Goal: Information Seeking & Learning: Check status

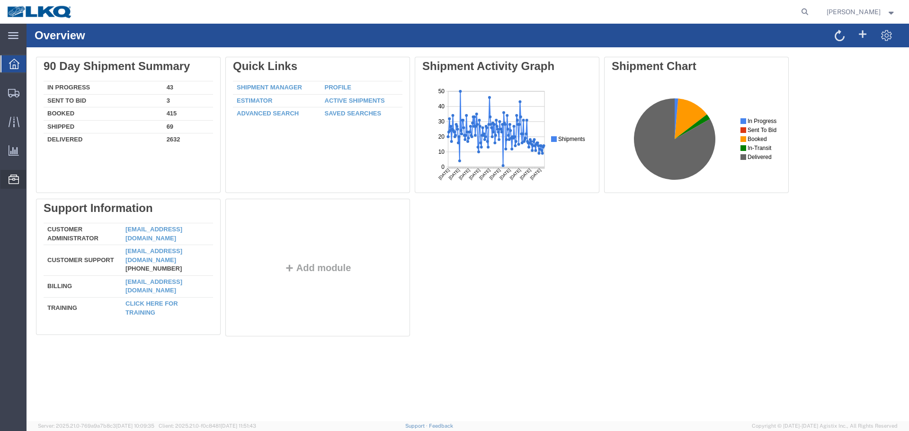
click at [0, 0] on span "Location Appointment" at bounding box center [0, 0] width 0 height 0
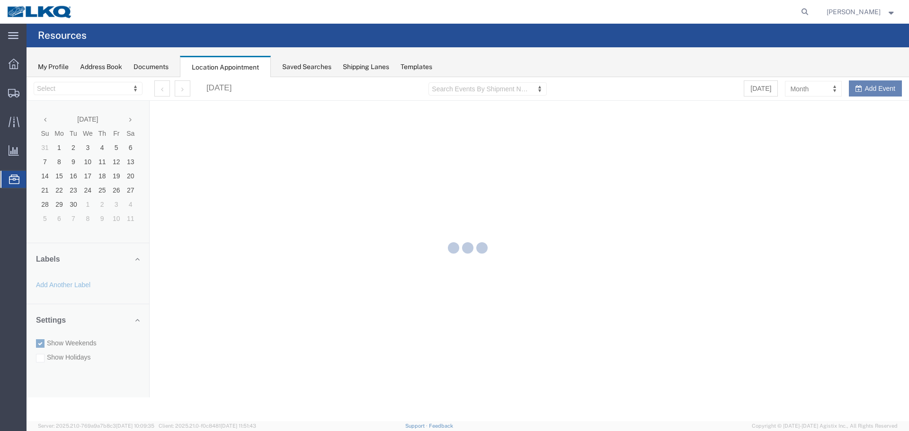
select select "27634"
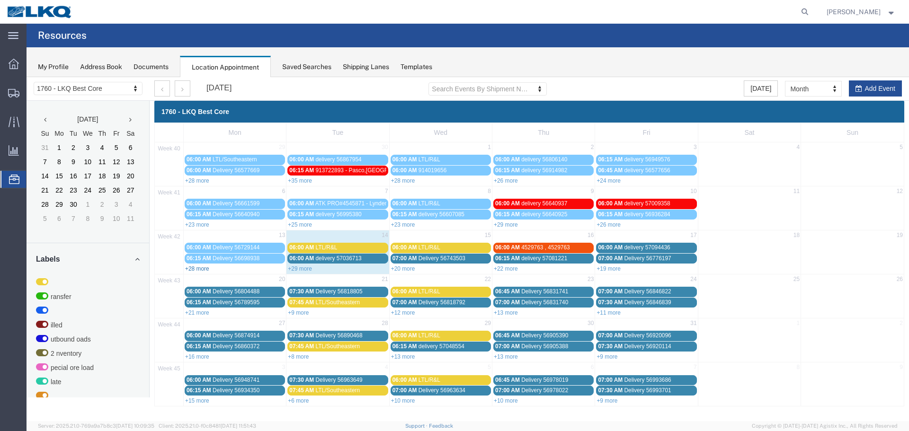
click at [199, 272] on link "+28 more" at bounding box center [197, 269] width 24 height 7
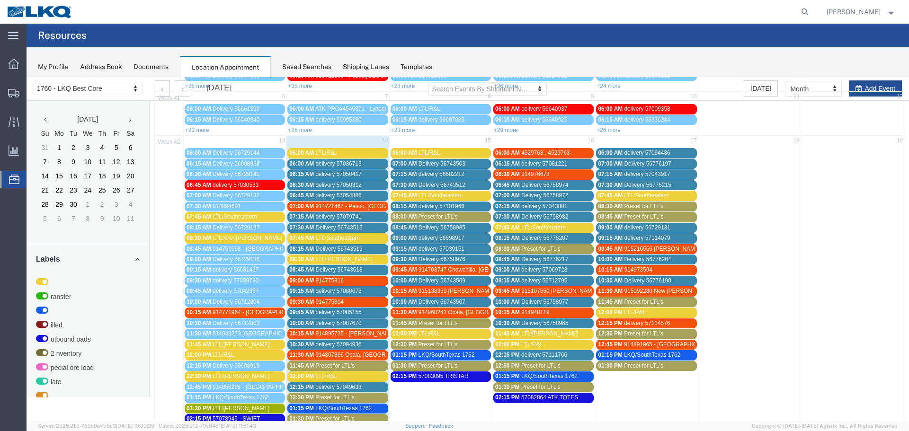
scroll to position [142, 0]
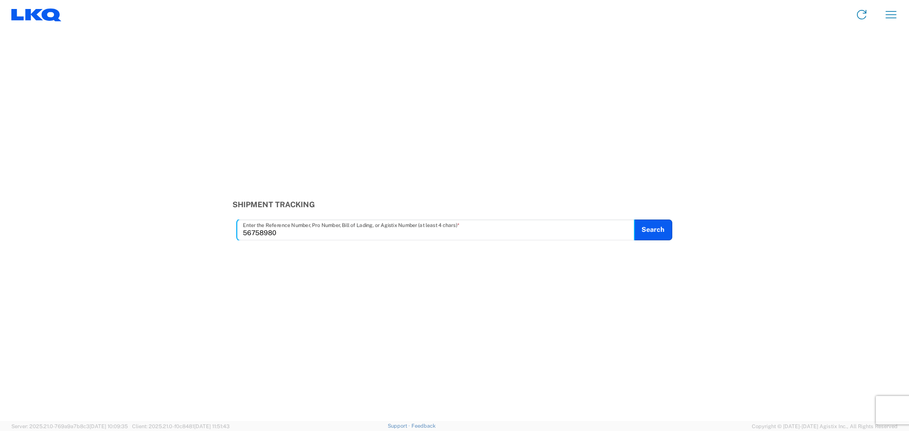
type input "56758980"
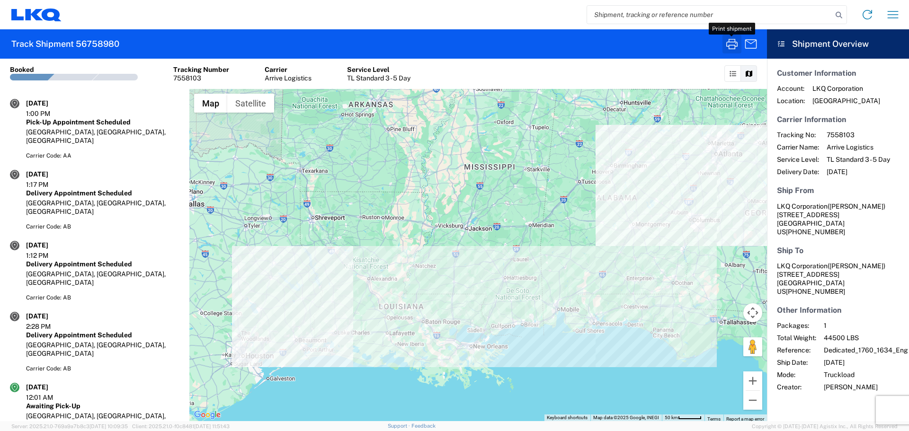
click at [728, 43] on icon "button" at bounding box center [731, 43] width 15 height 15
click at [635, 20] on input "search" at bounding box center [709, 15] width 245 height 18
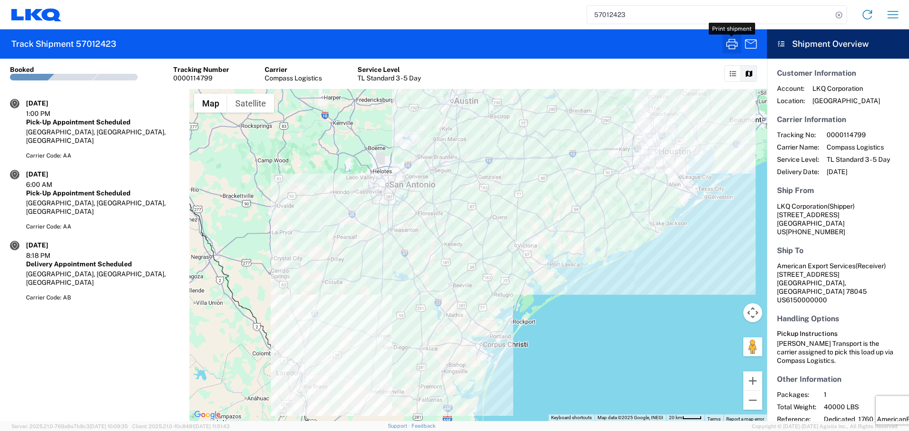
click at [733, 44] on icon "button" at bounding box center [731, 43] width 15 height 15
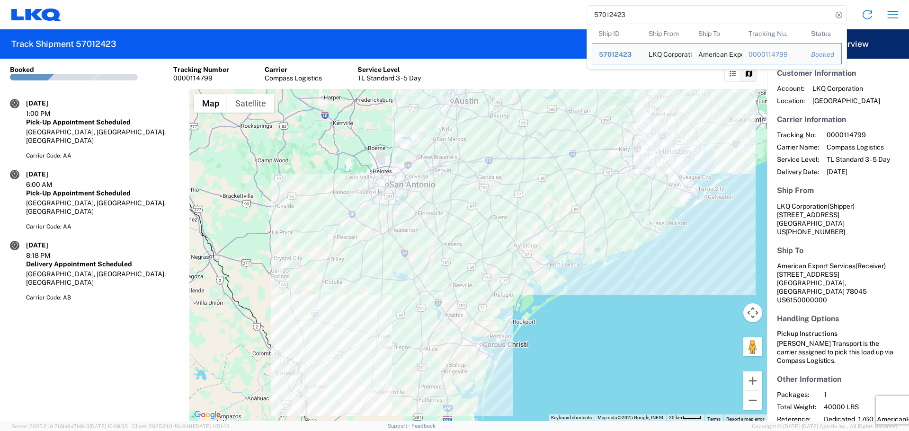
click at [611, 17] on input "57012423" at bounding box center [709, 15] width 245 height 18
click at [612, 18] on input "57012423" at bounding box center [709, 15] width 245 height 18
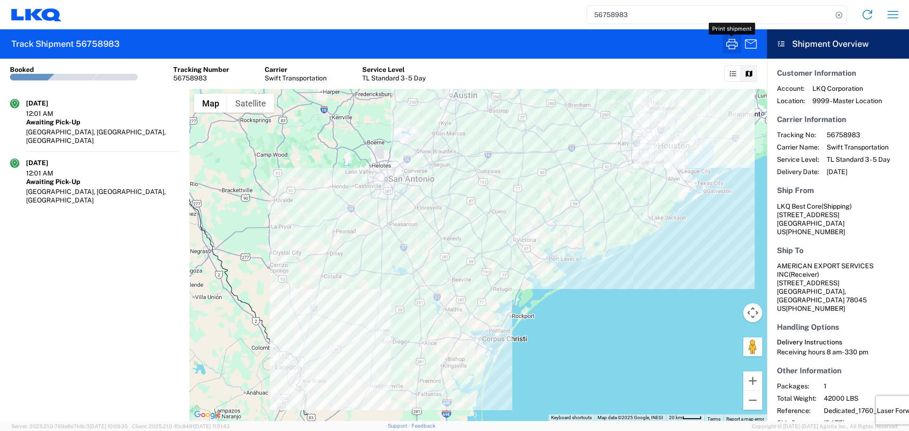
click at [728, 46] on icon "button" at bounding box center [731, 44] width 11 height 10
click at [615, 20] on input "56758983" at bounding box center [709, 15] width 245 height 18
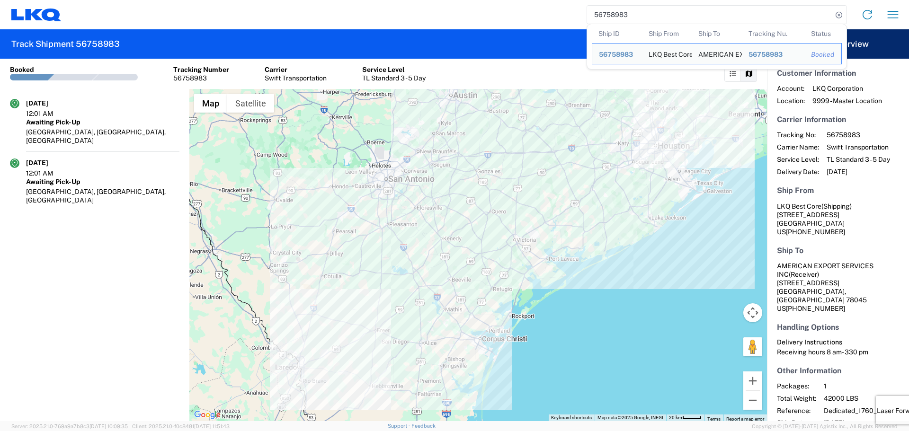
click at [615, 20] on input "56758983" at bounding box center [709, 15] width 245 height 18
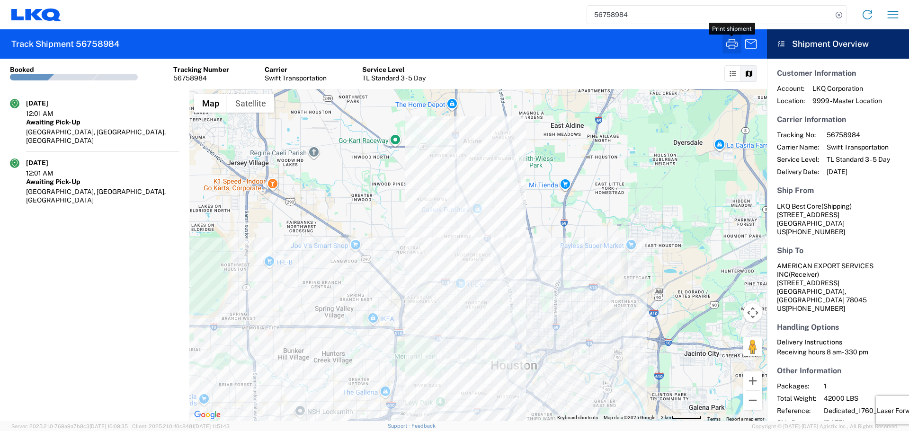
click at [729, 41] on icon "button" at bounding box center [731, 44] width 11 height 10
click at [603, 16] on input "56758984" at bounding box center [709, 15] width 245 height 18
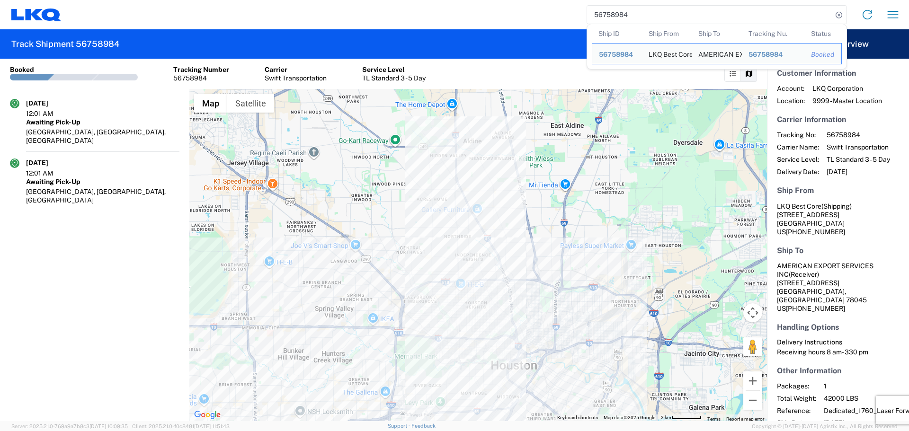
click at [603, 16] on input "56758984" at bounding box center [709, 15] width 245 height 18
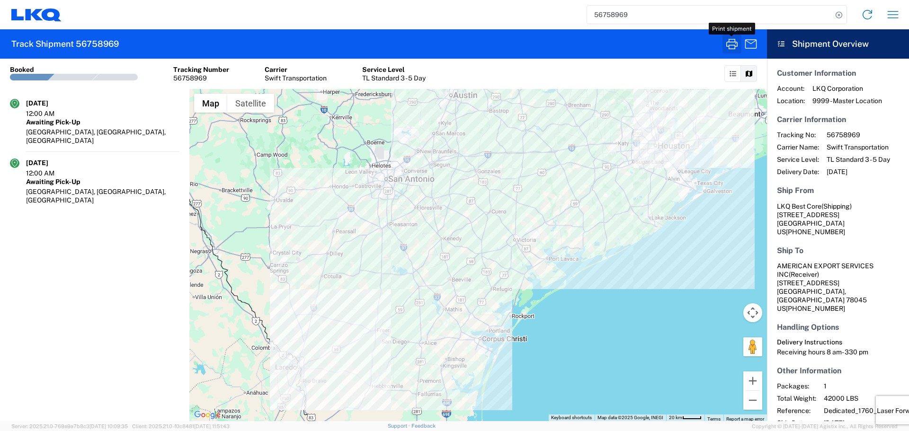
click at [731, 45] on icon "button" at bounding box center [731, 44] width 11 height 10
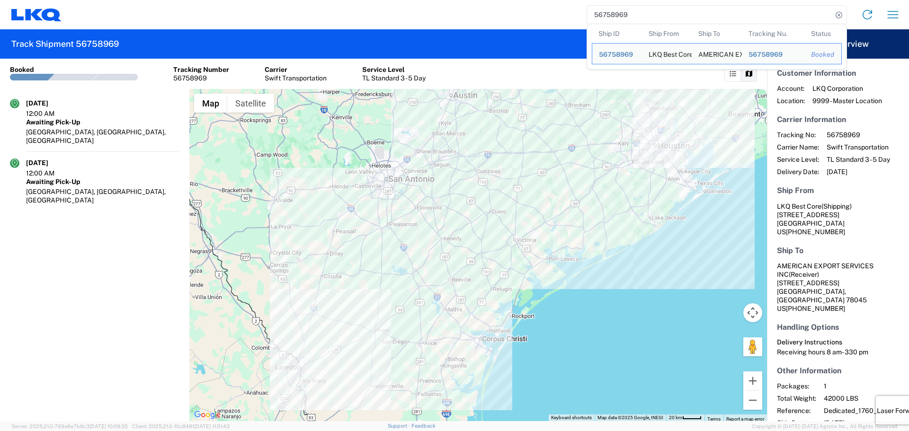
click at [603, 18] on input "56758969" at bounding box center [709, 15] width 245 height 18
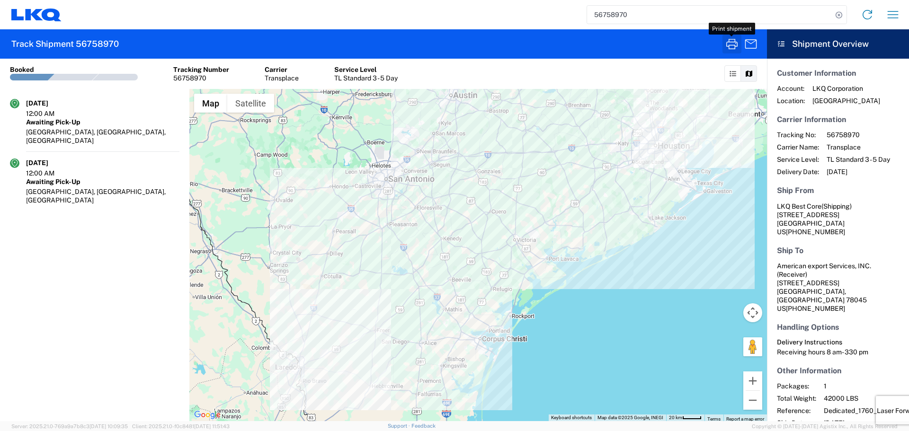
click at [734, 43] on icon "button" at bounding box center [731, 43] width 15 height 15
click at [633, 15] on input "56758970" at bounding box center [709, 15] width 245 height 18
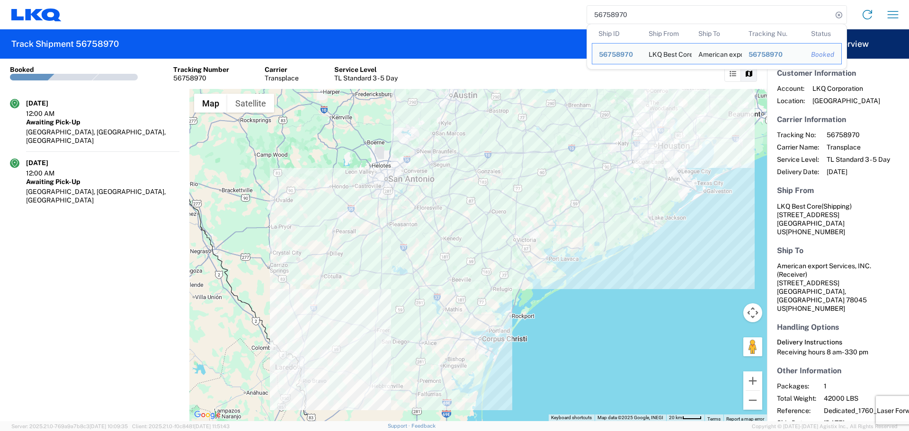
click at [633, 15] on input "56758970" at bounding box center [709, 15] width 245 height 18
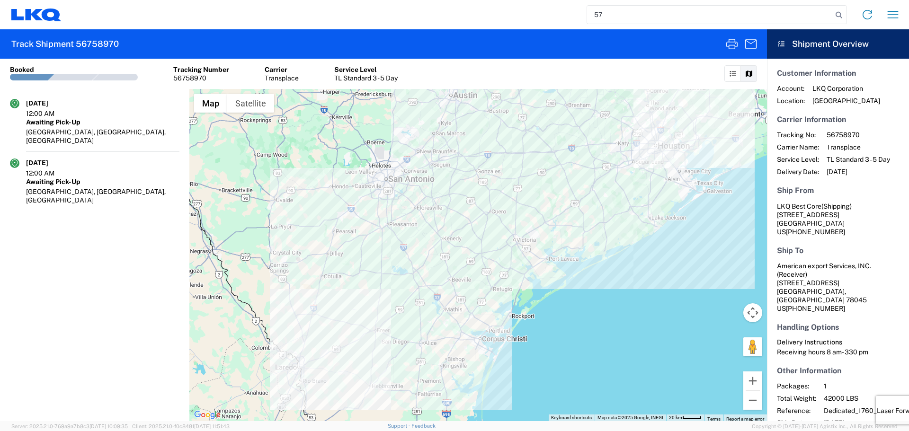
type input "5"
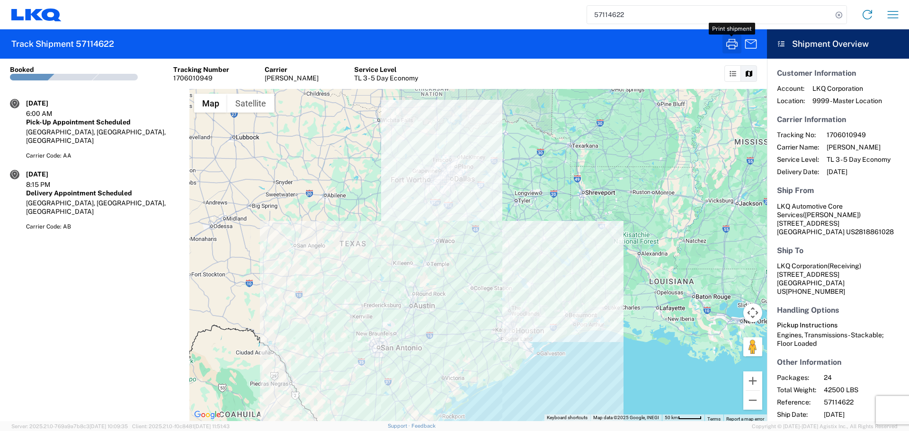
click at [733, 38] on icon "button" at bounding box center [731, 43] width 15 height 15
click at [606, 9] on input "57114622" at bounding box center [709, 15] width 245 height 18
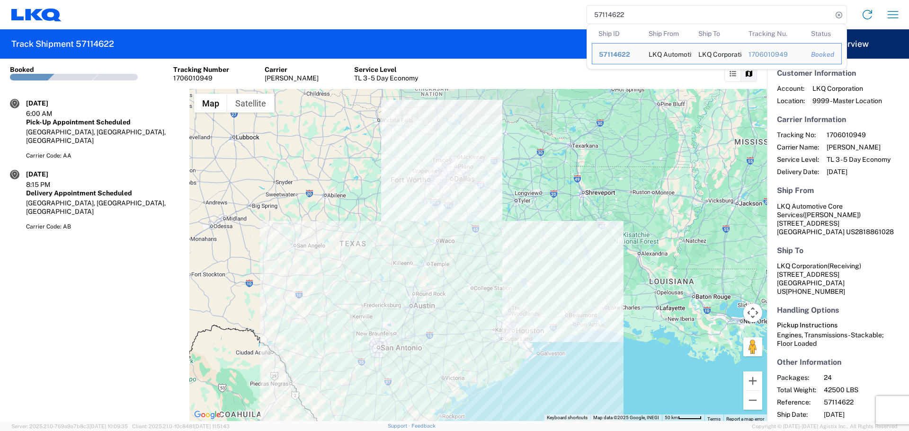
click at [606, 9] on input "57114622" at bounding box center [709, 15] width 245 height 18
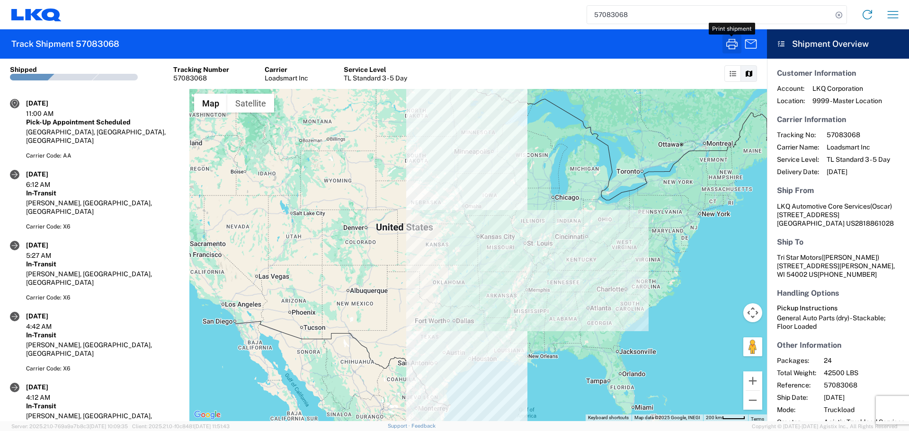
click at [731, 45] on icon "button" at bounding box center [731, 44] width 11 height 10
click at [614, 15] on input "57083068" at bounding box center [709, 15] width 245 height 18
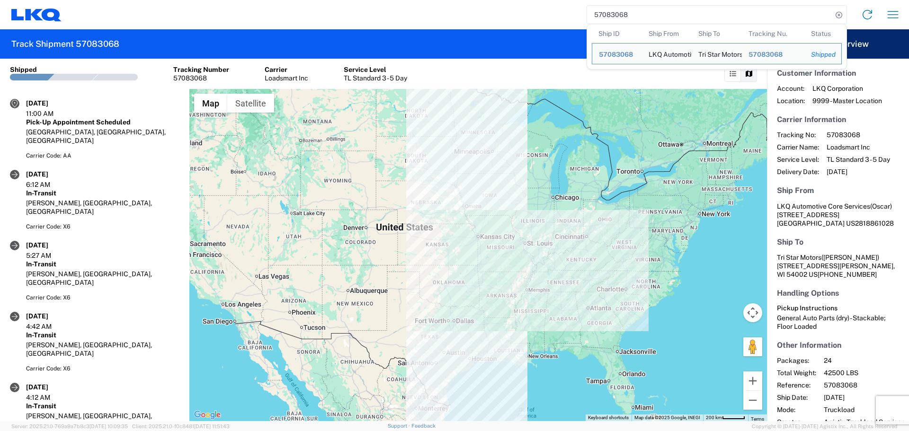
click at [614, 15] on input "57083068" at bounding box center [709, 15] width 245 height 18
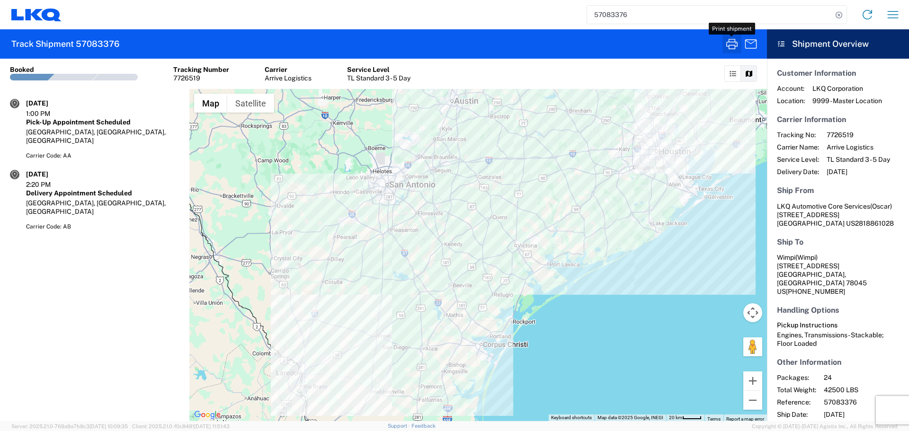
click at [737, 47] on icon "button" at bounding box center [731, 43] width 15 height 15
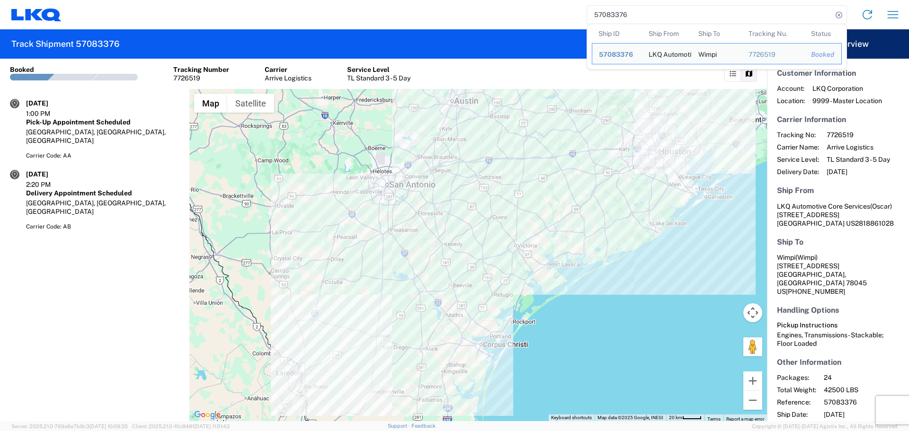
click at [616, 19] on input "57083376" at bounding box center [709, 15] width 245 height 18
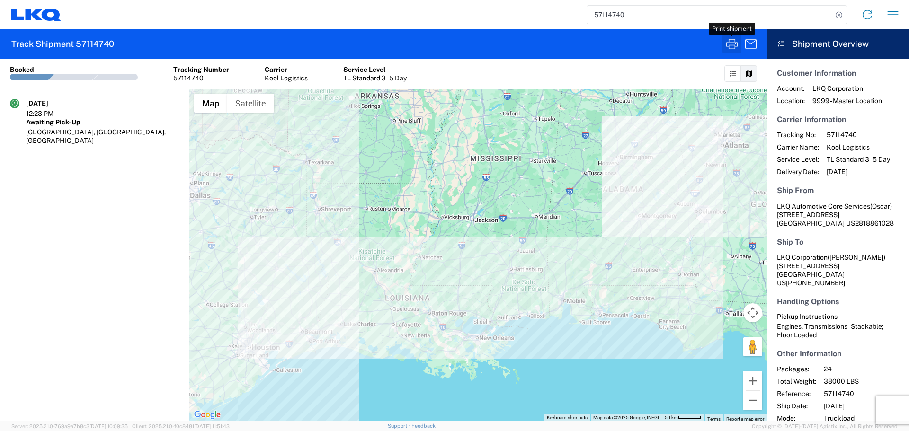
click at [735, 52] on button "button" at bounding box center [731, 44] width 19 height 19
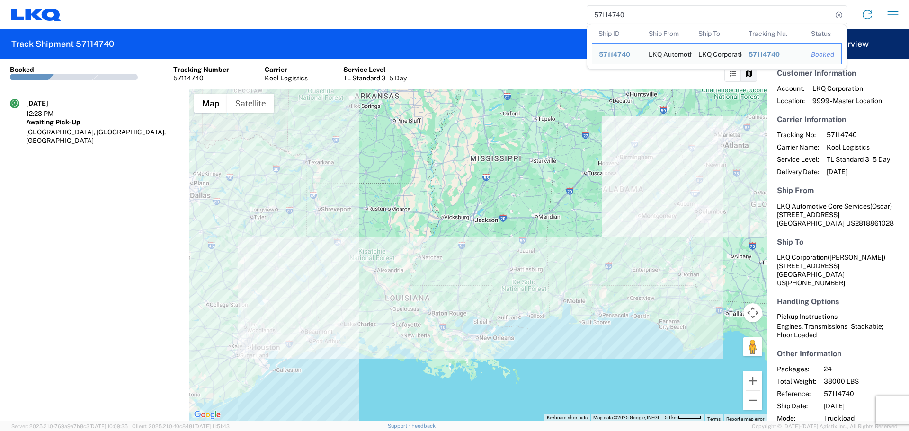
click at [604, 16] on input "57114740" at bounding box center [709, 15] width 245 height 18
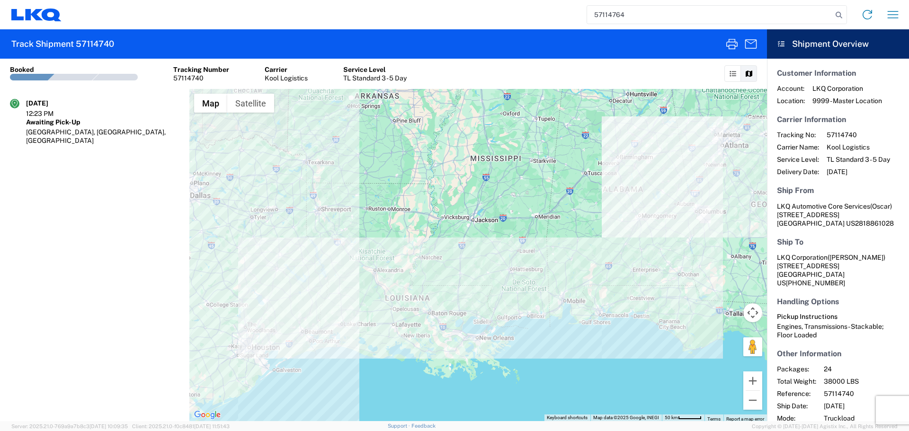
type input "57114764"
click at [731, 44] on icon "button" at bounding box center [731, 43] width 15 height 15
